Goal: Transaction & Acquisition: Purchase product/service

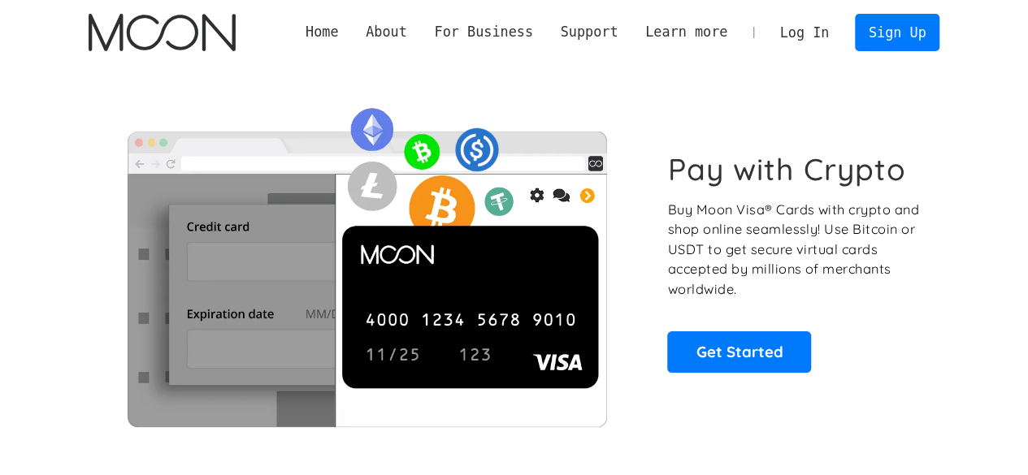
click at [119, 128] on img at bounding box center [367, 262] width 557 height 330
click at [803, 41] on link "Log In" at bounding box center [804, 33] width 76 height 36
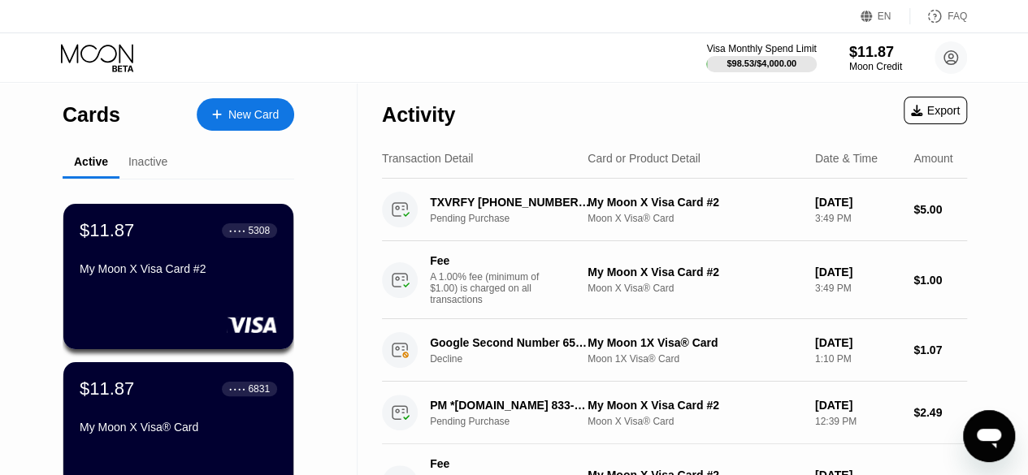
click at [165, 28] on div "EN Language Select an item Save FAQ" at bounding box center [514, 16] width 1028 height 33
click at [875, 52] on div "$11.87" at bounding box center [875, 51] width 54 height 17
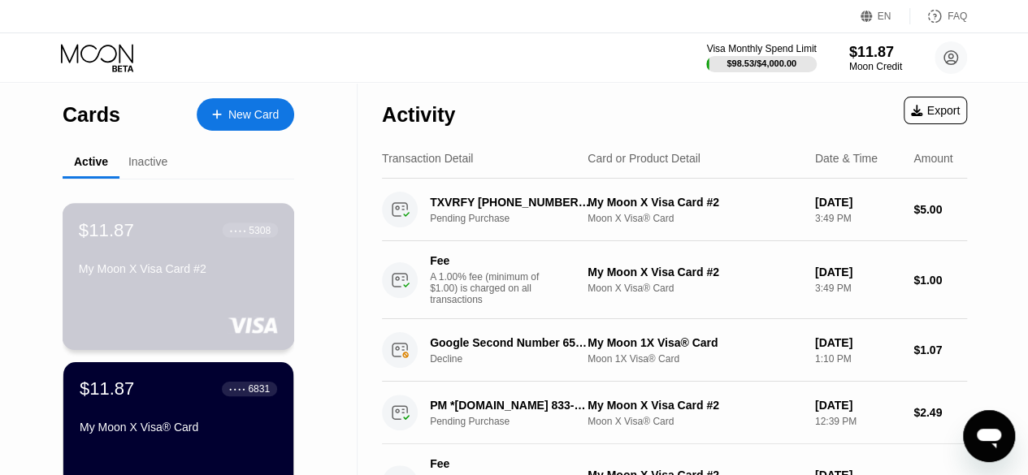
click at [145, 241] on div "$11.87 ● ● ● ● 5308" at bounding box center [178, 229] width 199 height 21
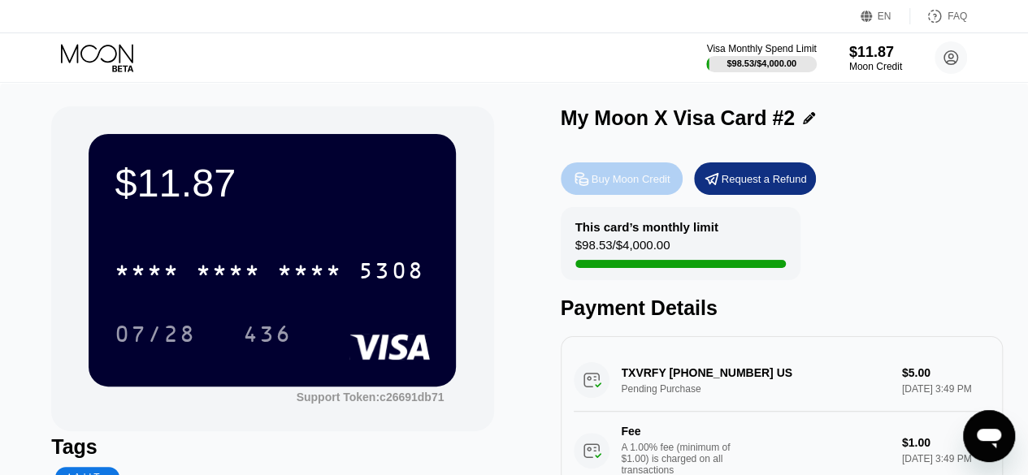
click at [621, 184] on div "Buy Moon Credit" at bounding box center [631, 179] width 79 height 14
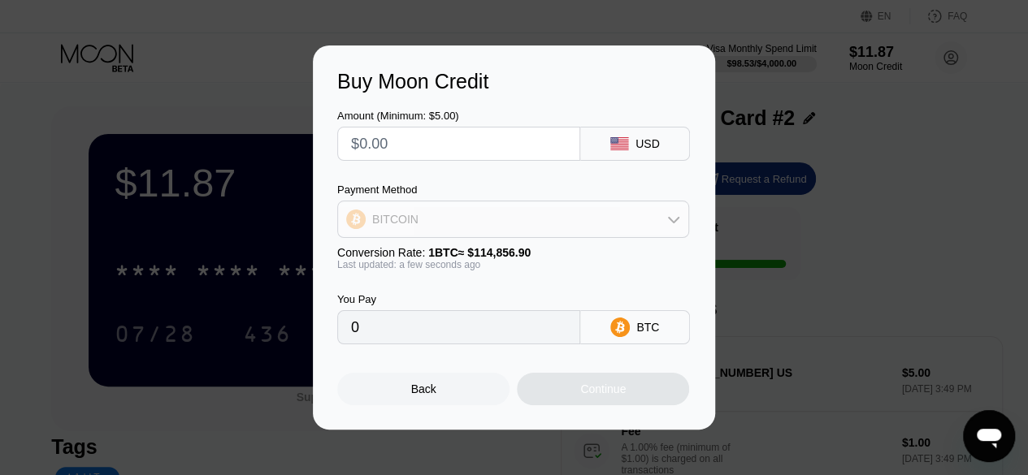
click at [525, 215] on div "BITCOIN" at bounding box center [513, 219] width 350 height 33
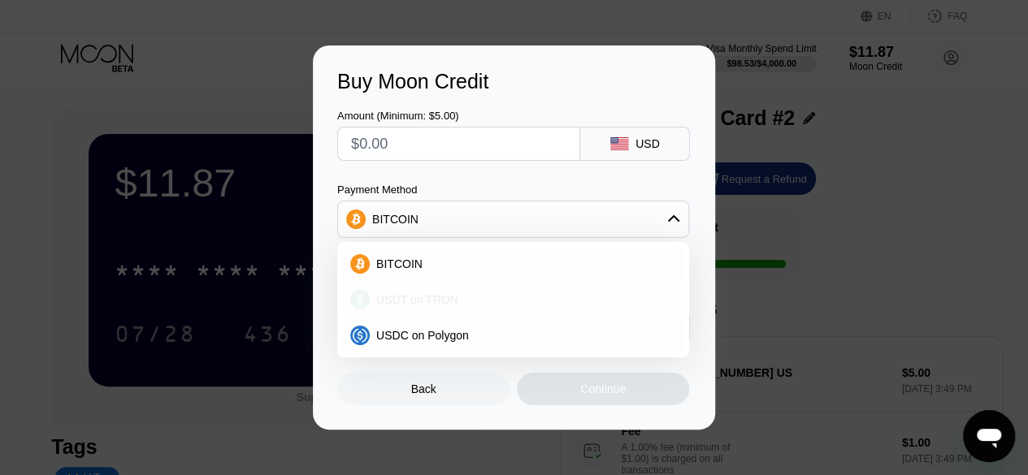
click at [442, 300] on span "USDT on TRON" at bounding box center [417, 299] width 82 height 13
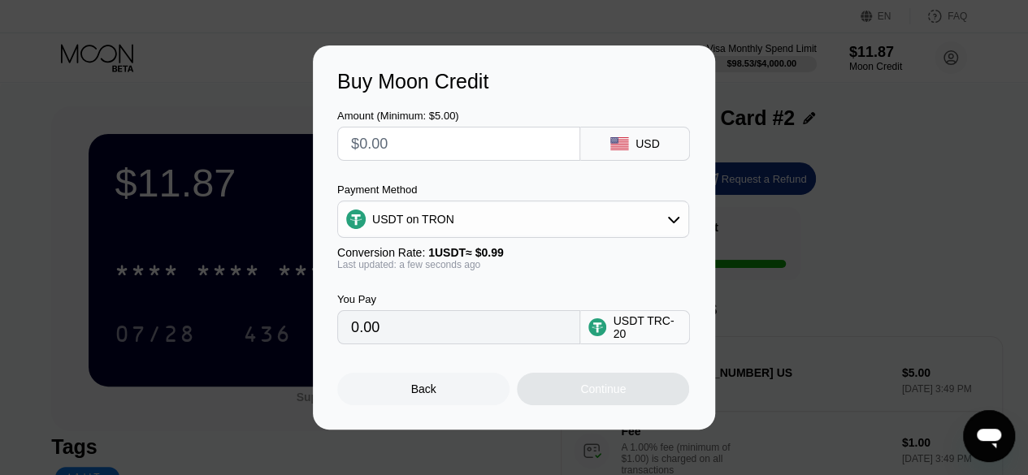
click at [468, 333] on input "0.00" at bounding box center [458, 327] width 215 height 33
click at [403, 331] on input "0.00" at bounding box center [458, 327] width 215 height 33
click at [413, 155] on input "text" at bounding box center [458, 144] width 215 height 33
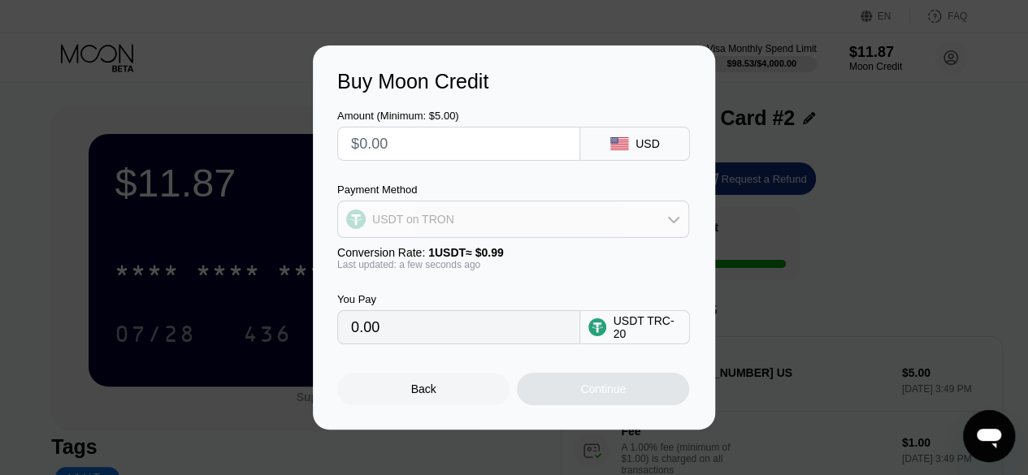
click at [614, 219] on div "USDT on TRON" at bounding box center [513, 219] width 350 height 33
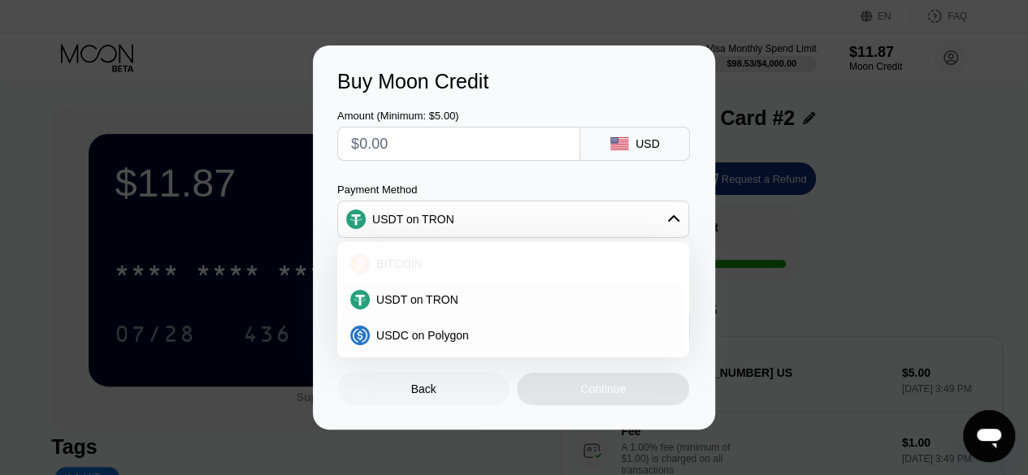
click at [418, 269] on span "BITCOIN" at bounding box center [399, 264] width 46 height 13
type input "0"
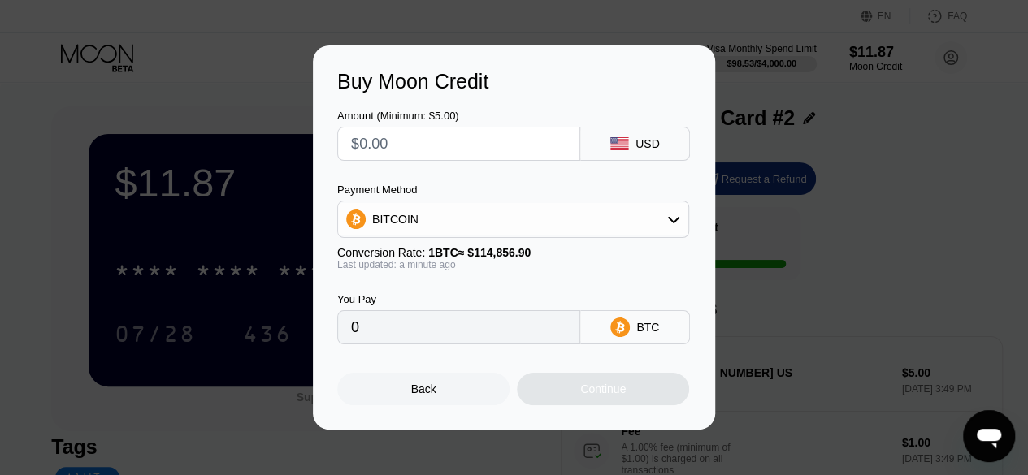
click at [436, 336] on input "0" at bounding box center [458, 327] width 215 height 33
click at [444, 139] on input "text" at bounding box center [458, 144] width 215 height 33
type input "$2"
type input "0.00001742"
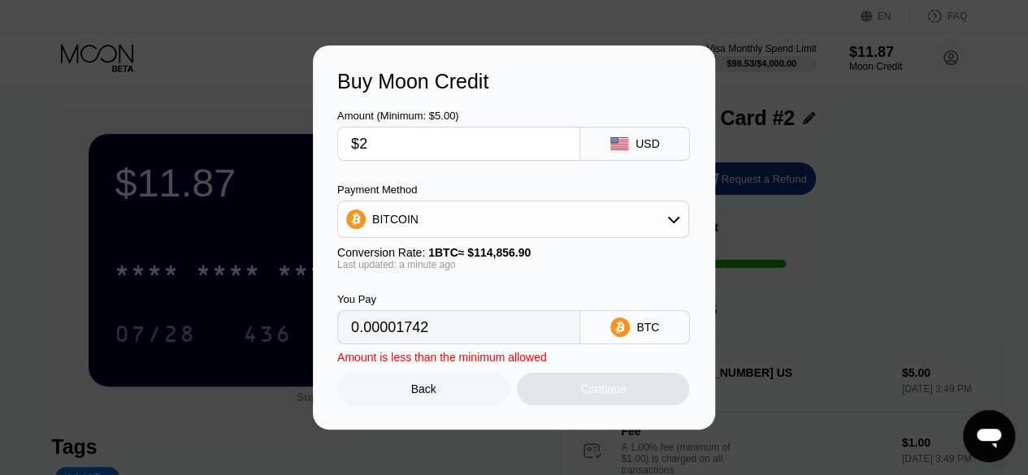
type input "$20"
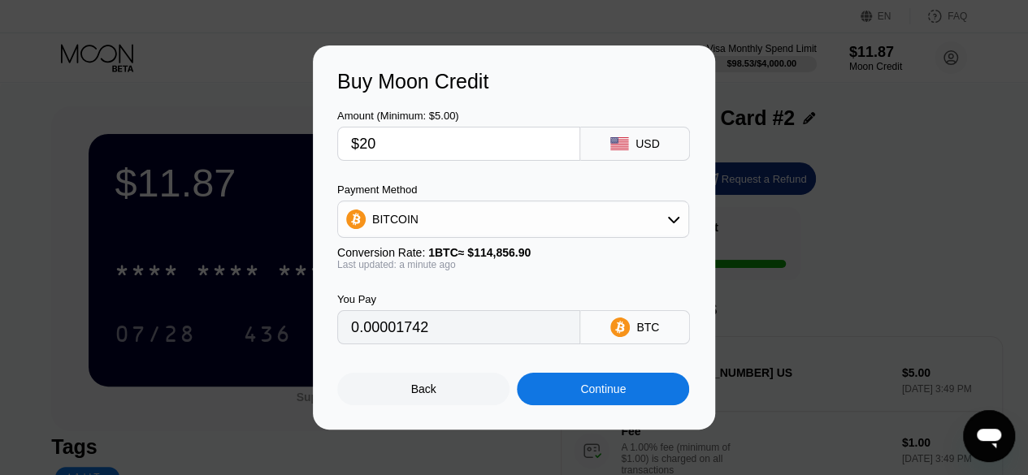
type input "0.00017413"
click at [434, 150] on input "$20" at bounding box center [458, 144] width 215 height 33
type input "$5"
type input "0.00004354"
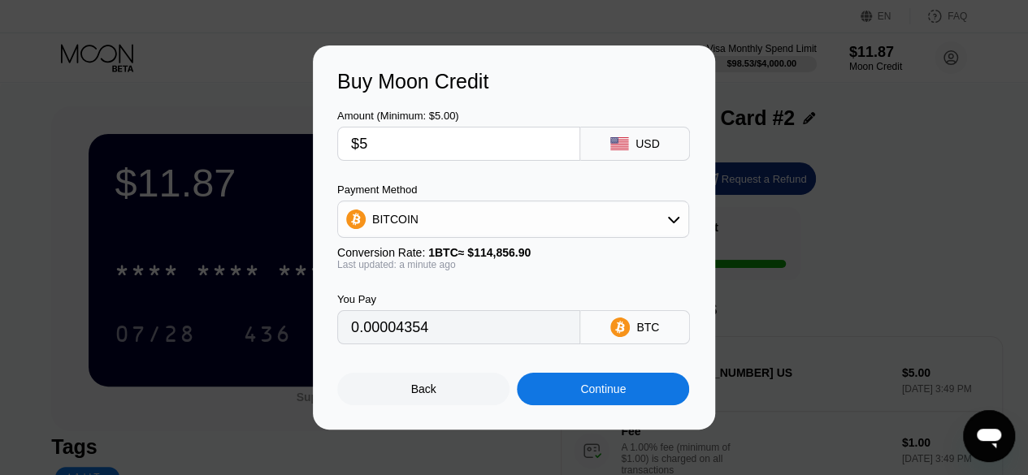
type input "$50"
type input "0.00043533"
type input "$50"
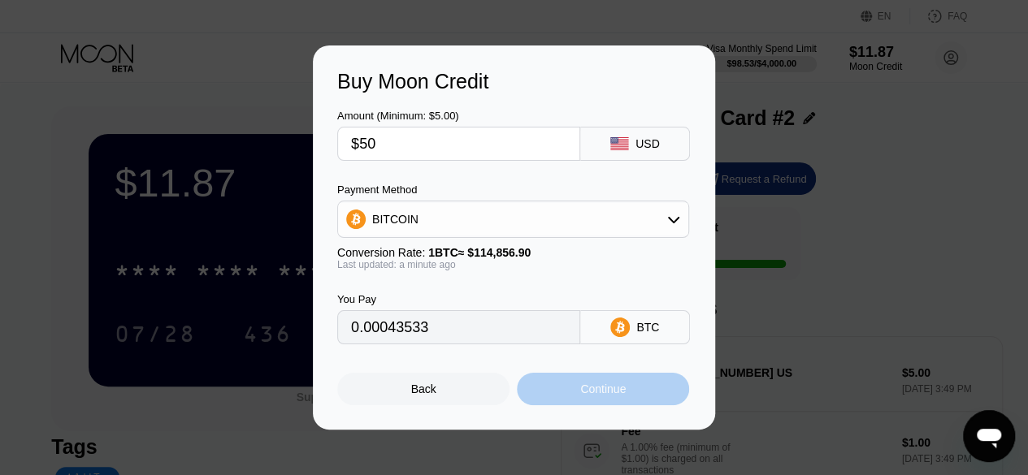
click at [589, 389] on div "Continue" at bounding box center [603, 389] width 46 height 13
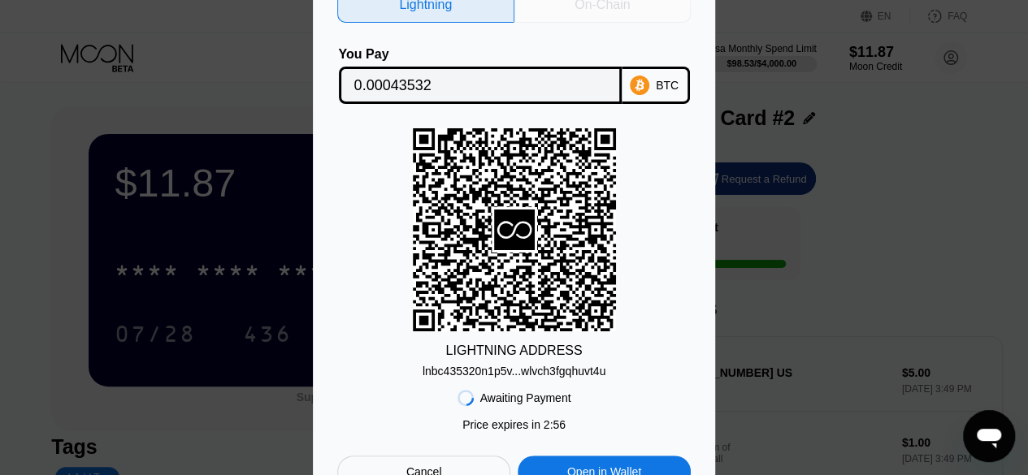
click at [577, 7] on div "On-Chain" at bounding box center [602, 5] width 55 height 16
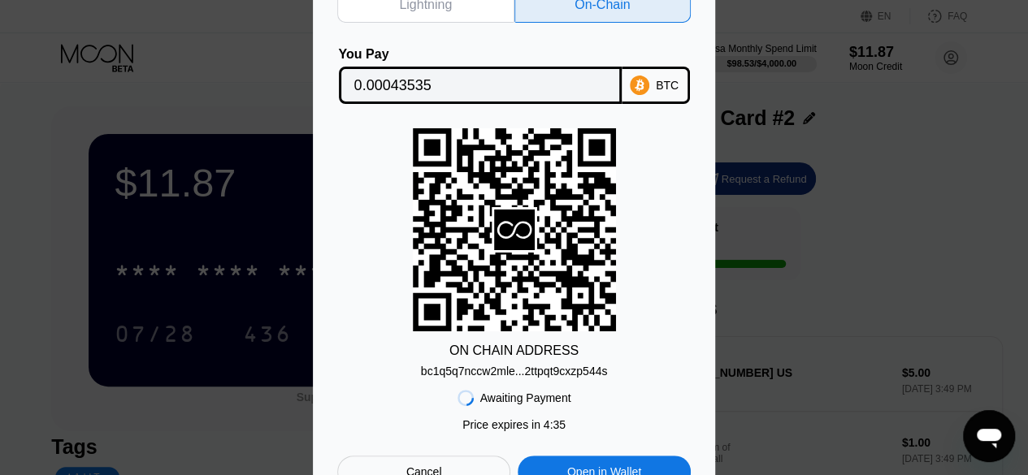
click at [657, 325] on div "ON CHAIN ADDRESS bc1q5q7nccw2mle...2ttpqt9cxzp544s" at bounding box center [513, 252] width 353 height 249
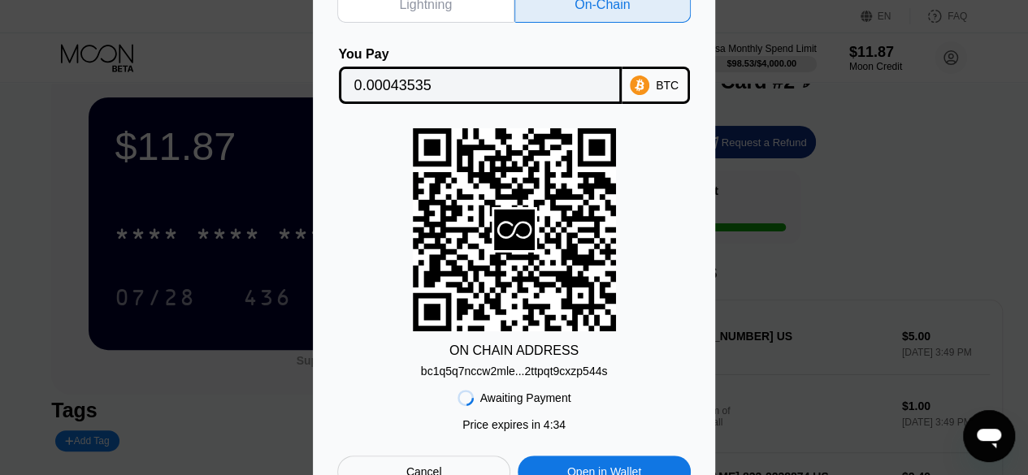
scroll to position [65, 0]
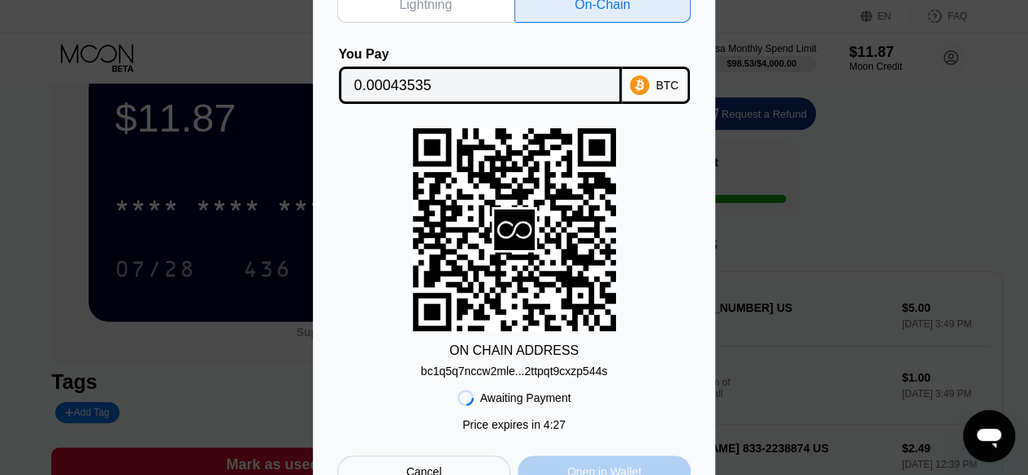
click at [624, 462] on div "Open in Wallet" at bounding box center [604, 472] width 173 height 33
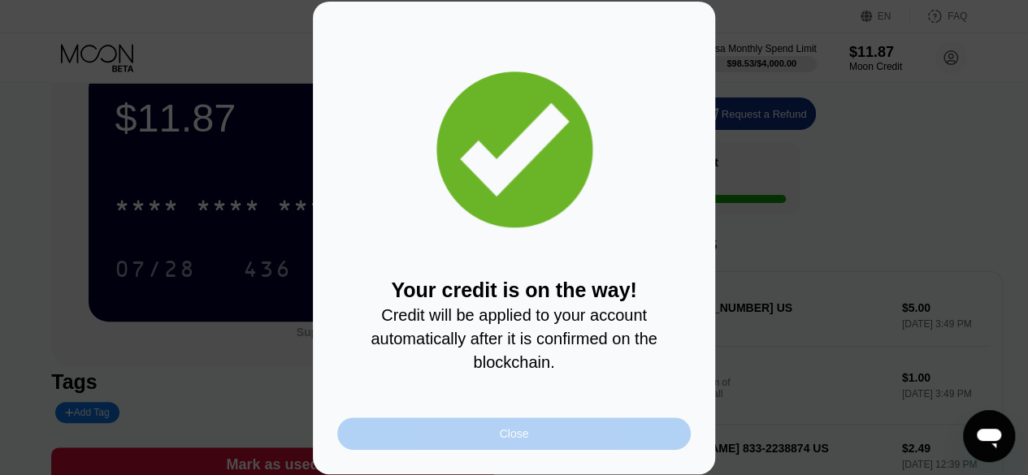
click at [523, 435] on div "Close" at bounding box center [514, 433] width 29 height 13
